Goal: Task Accomplishment & Management: Manage account settings

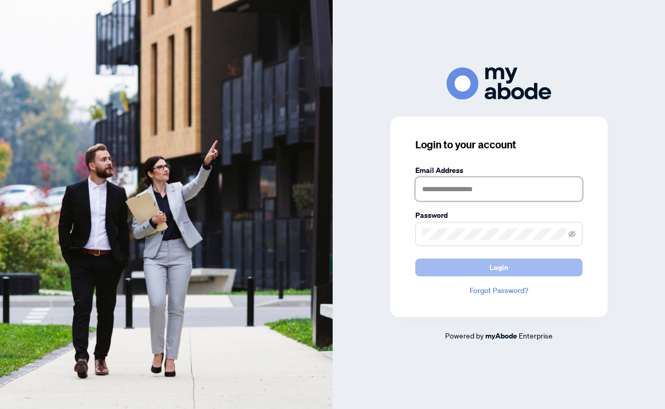
type input "**********"
click at [502, 267] on span "Login" at bounding box center [499, 267] width 19 height 17
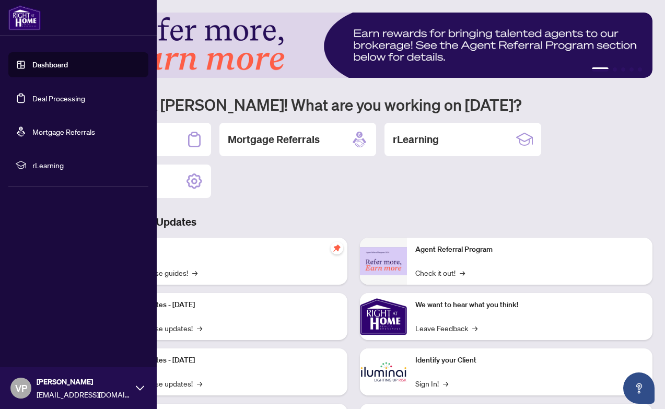
click at [32, 95] on link "Deal Processing" at bounding box center [58, 98] width 53 height 9
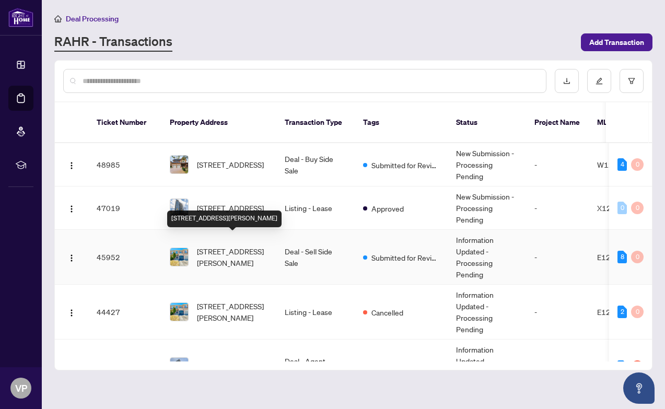
click at [243, 247] on span "[STREET_ADDRESS][PERSON_NAME]" at bounding box center [232, 257] width 71 height 23
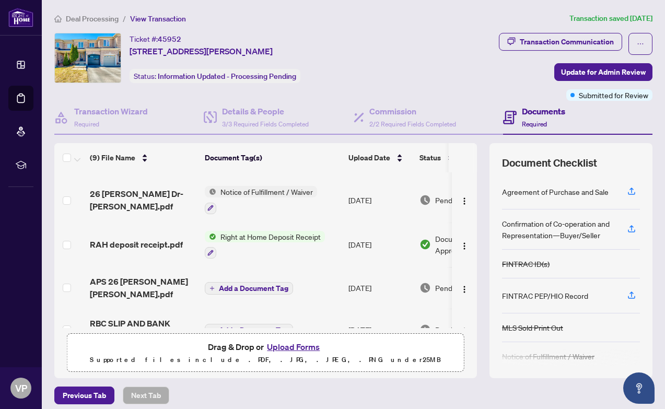
scroll to position [237, 0]
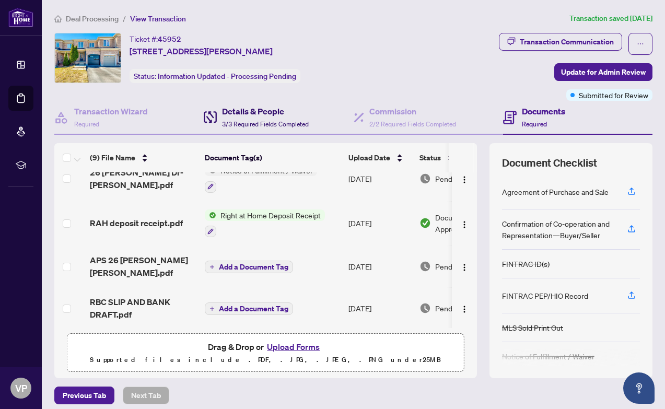
click at [249, 113] on h4 "Details & People" at bounding box center [265, 111] width 87 height 13
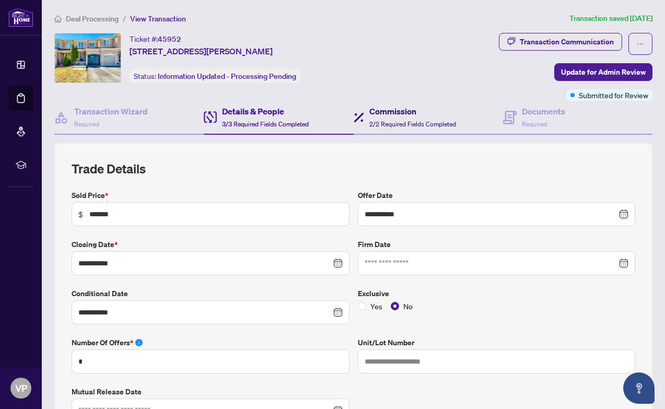
click at [390, 109] on h4 "Commission" at bounding box center [412, 111] width 87 height 13
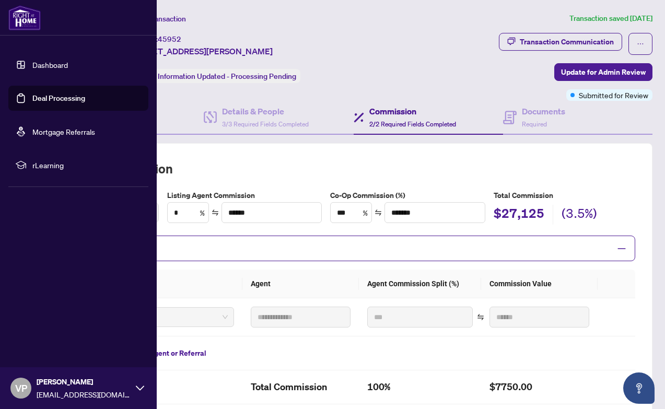
click at [32, 98] on link "Deal Processing" at bounding box center [58, 98] width 53 height 9
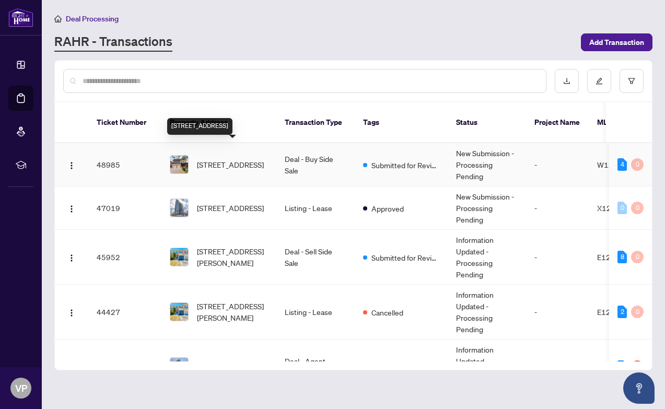
click at [235, 159] on span "[STREET_ADDRESS]" at bounding box center [230, 164] width 67 height 11
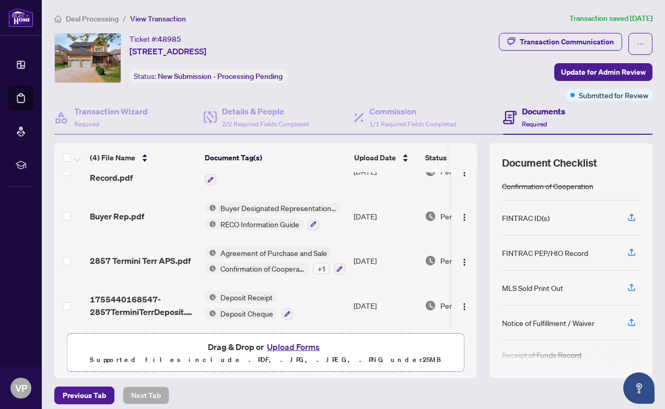
scroll to position [24, 0]
click at [294, 345] on button "Upload Forms" at bounding box center [293, 347] width 59 height 14
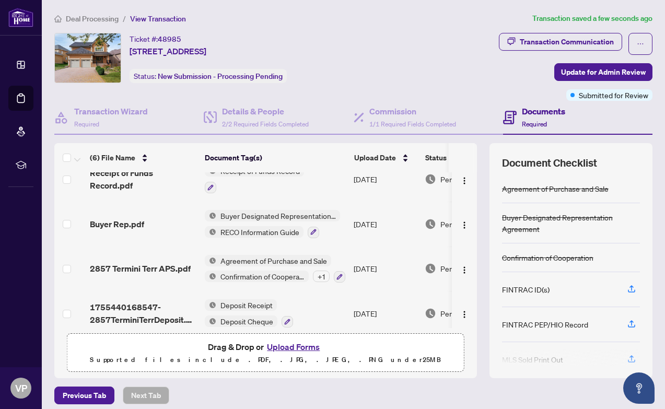
scroll to position [0, 0]
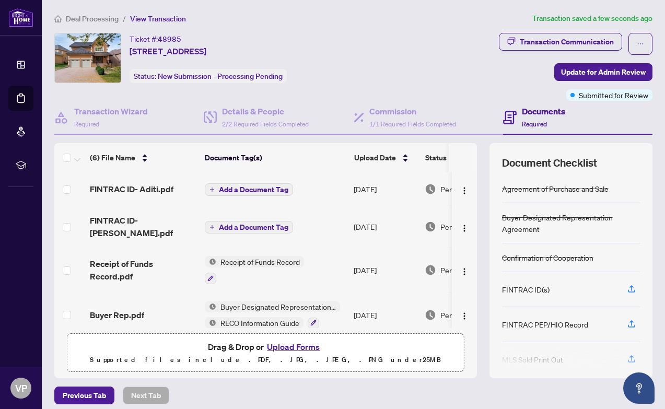
click at [251, 189] on span "Add a Document Tag" at bounding box center [254, 189] width 70 height 7
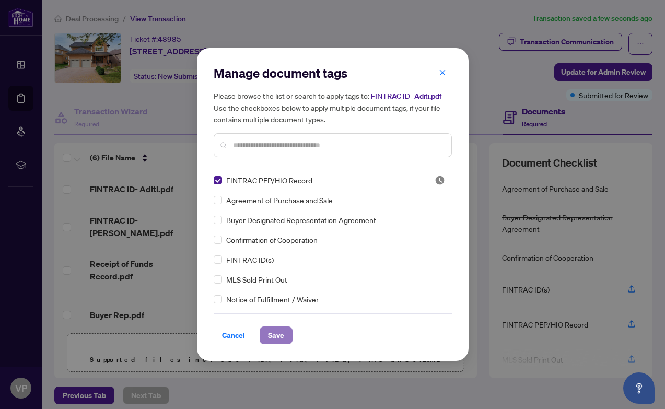
click at [280, 337] on span "Save" at bounding box center [276, 335] width 16 height 17
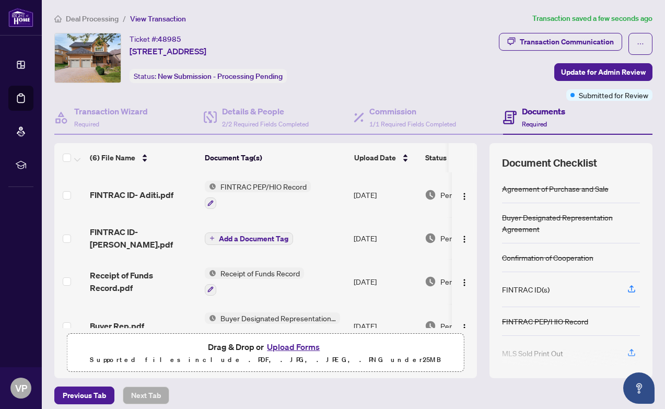
click at [239, 235] on span "Add a Document Tag" at bounding box center [254, 238] width 70 height 7
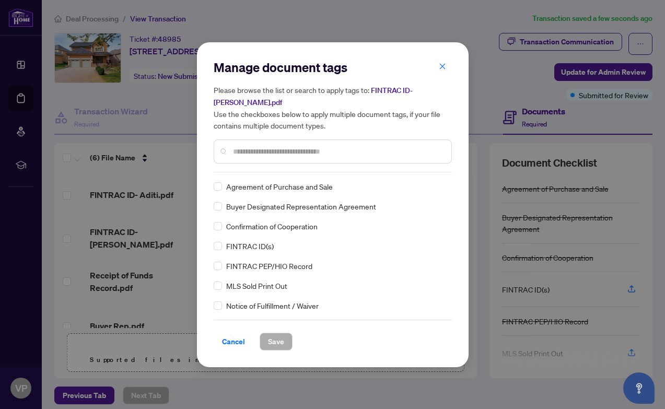
click at [275, 169] on div "Manage document tags Please browse the list or search to apply tags to: FINTRAC…" at bounding box center [333, 115] width 238 height 113
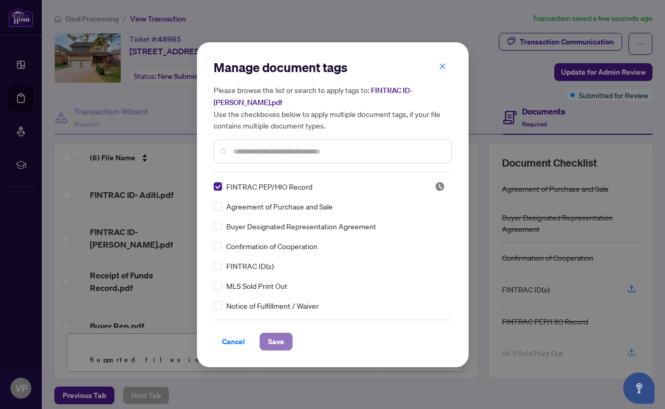
click at [278, 343] on span "Save" at bounding box center [276, 341] width 16 height 17
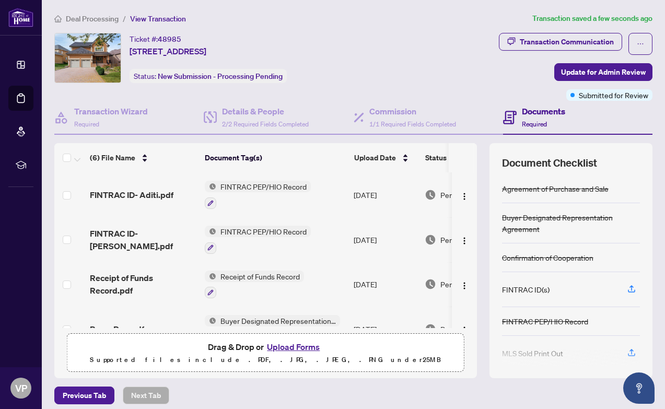
click at [297, 345] on button "Upload Forms" at bounding box center [293, 347] width 59 height 14
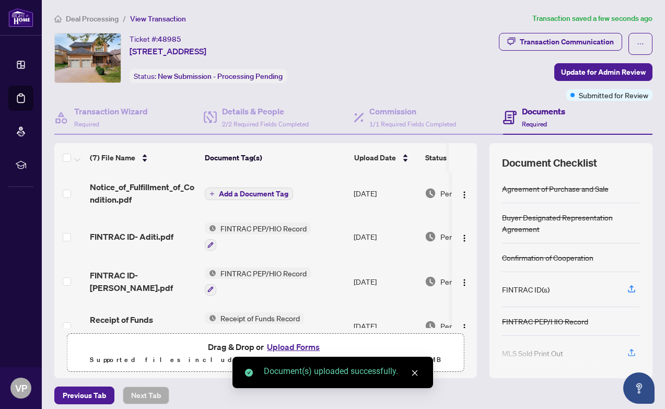
click at [253, 192] on span "Add a Document Tag" at bounding box center [254, 193] width 70 height 7
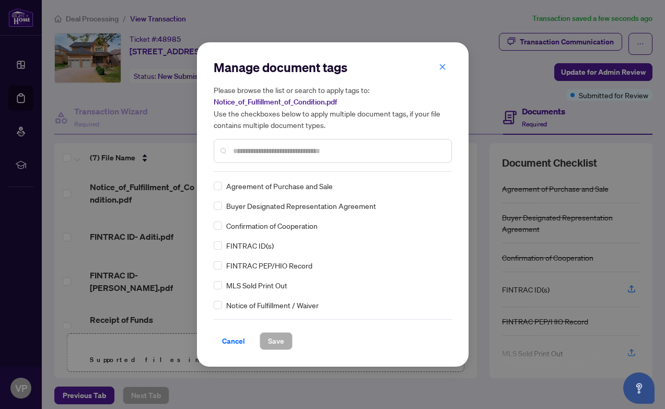
click at [270, 174] on div "Manage document tags Please browse the list or search to apply tags to: Notice_…" at bounding box center [333, 204] width 238 height 291
click at [273, 149] on input "text" at bounding box center [338, 150] width 210 height 11
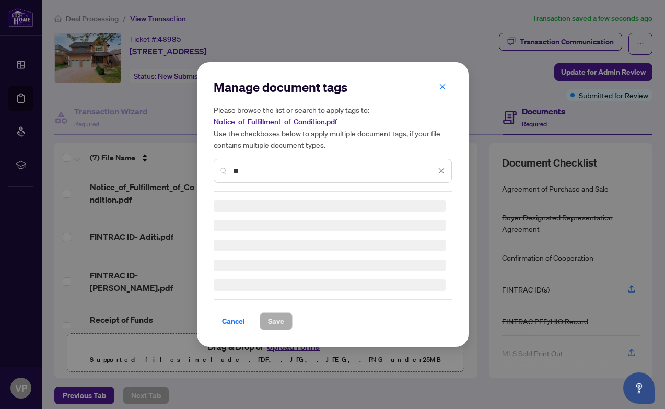
type input "*"
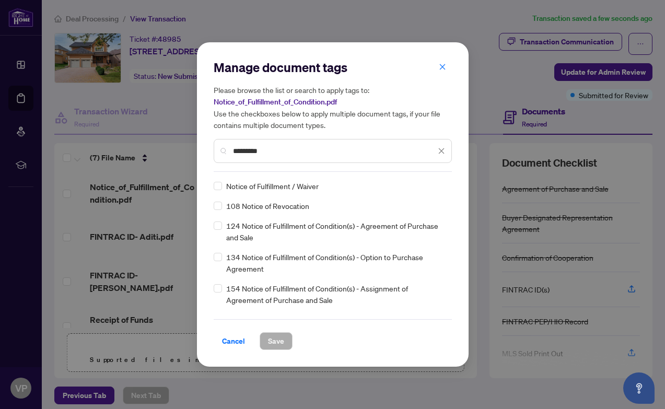
type input "*********"
click at [274, 343] on span "Save" at bounding box center [276, 341] width 16 height 17
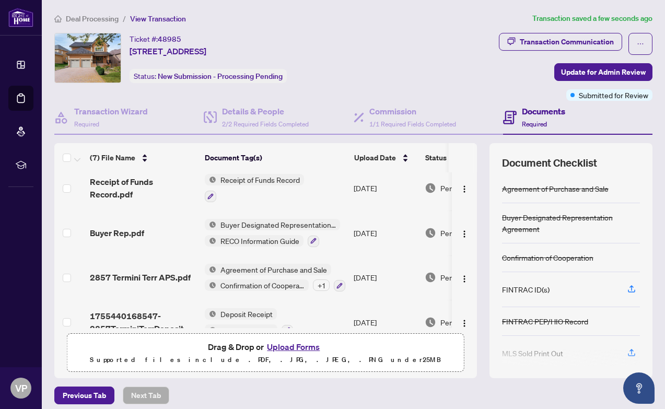
scroll to position [156, 0]
